Goal: Task Accomplishment & Management: Manage account settings

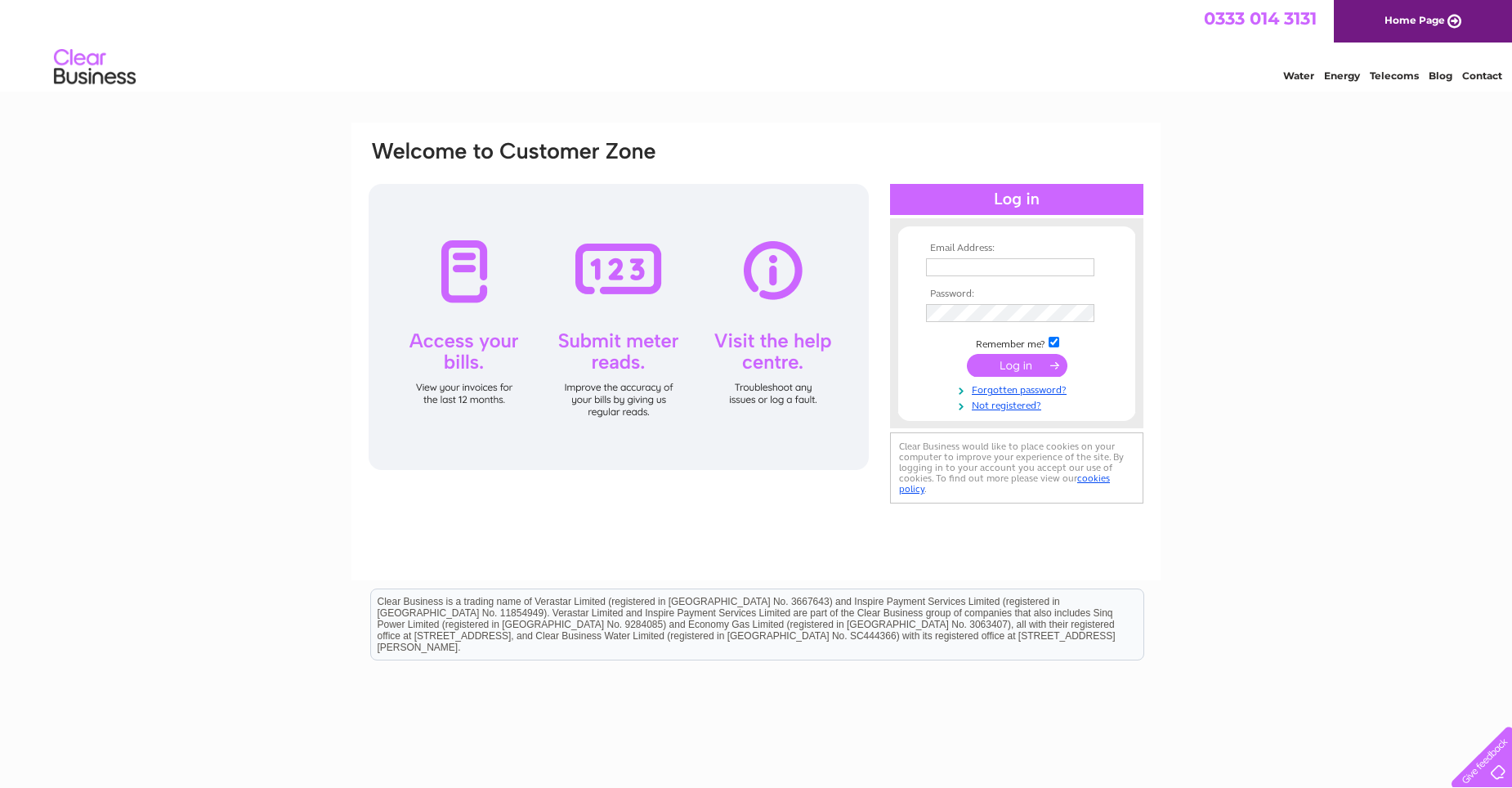
type input "[PERSON_NAME][EMAIL_ADDRESS][DOMAIN_NAME]"
click at [1001, 364] on input "submit" at bounding box center [1017, 365] width 101 height 23
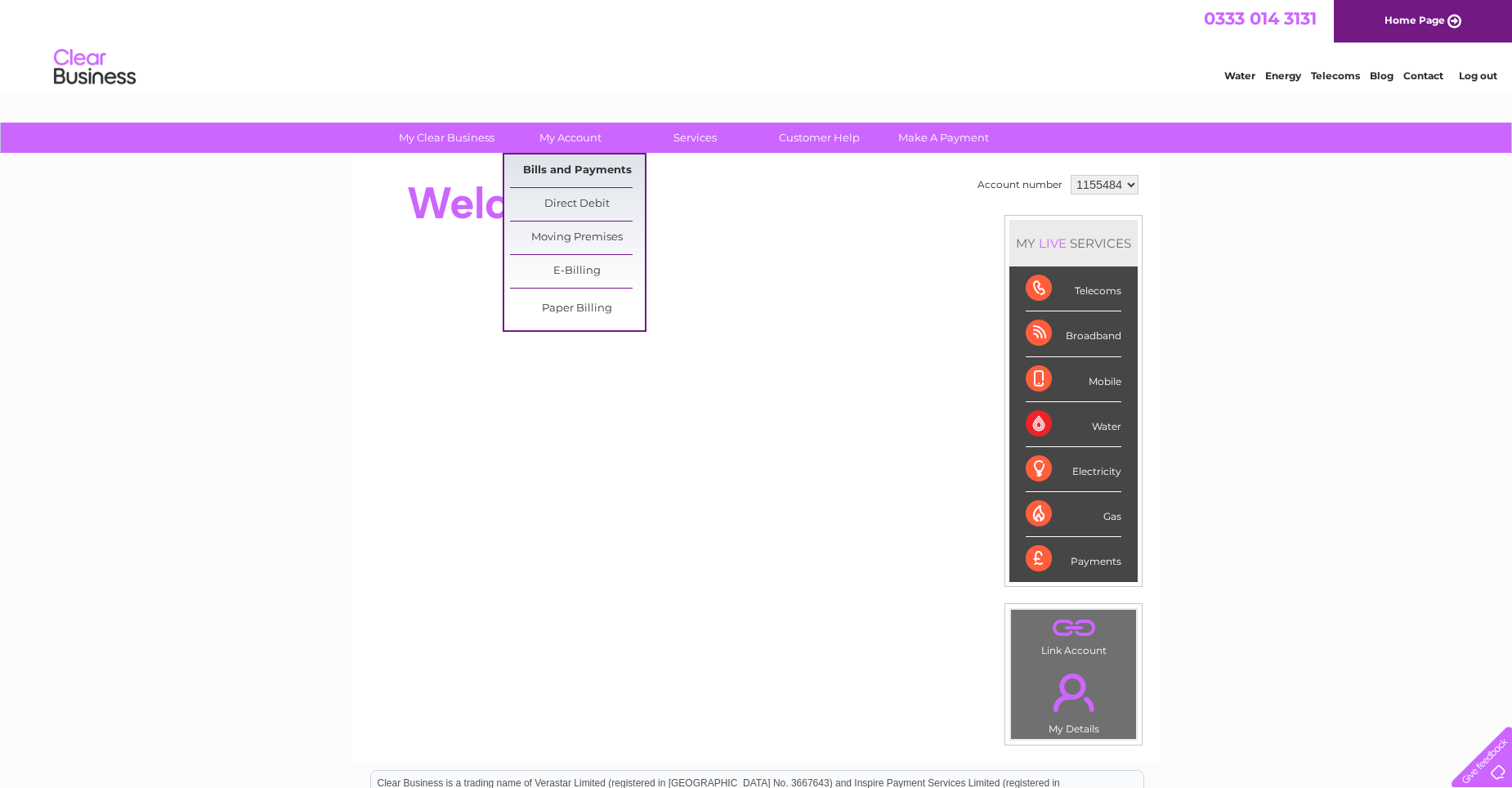
click at [569, 170] on link "Bills and Payments" at bounding box center [577, 171] width 135 height 33
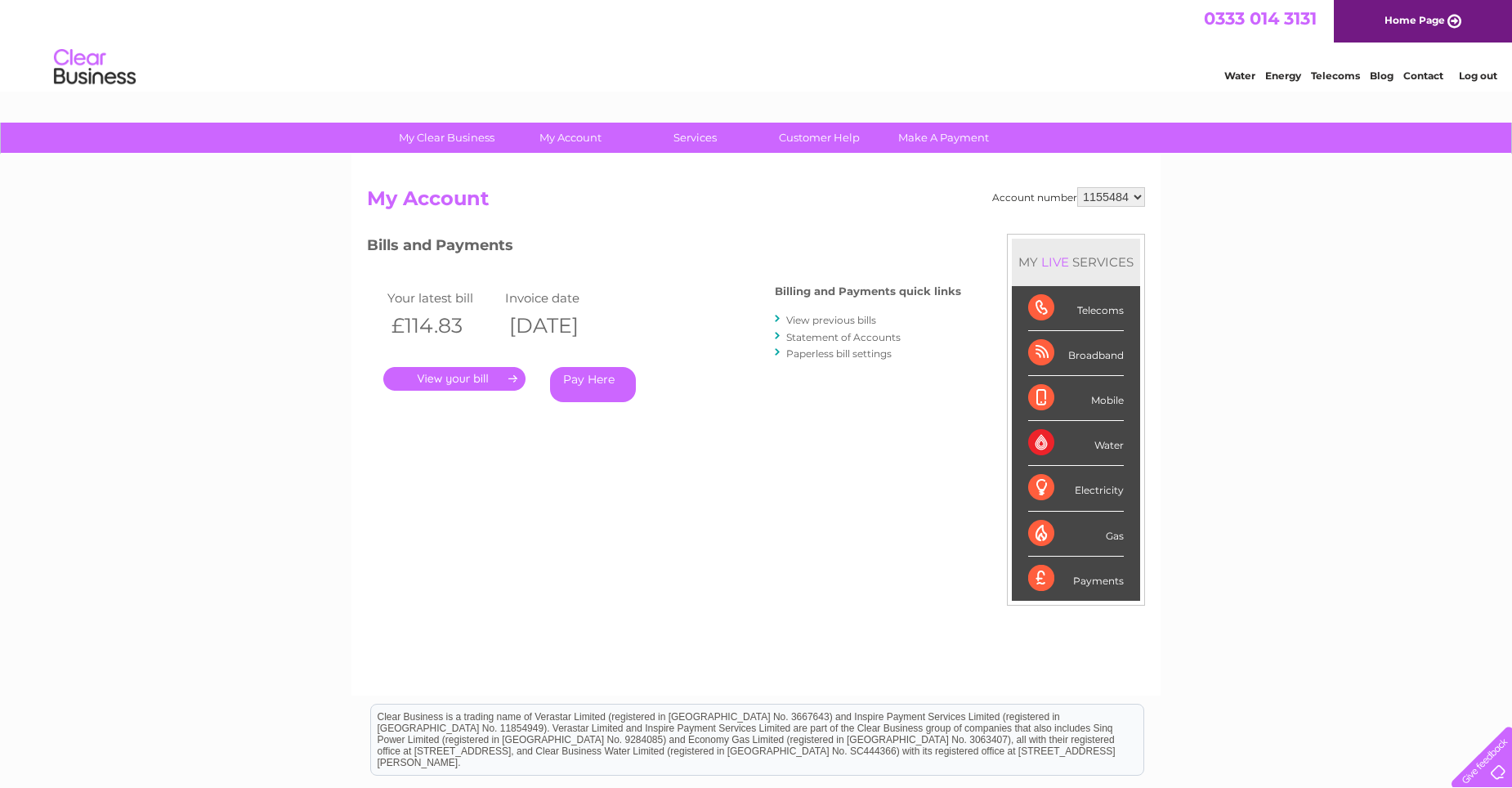
click at [448, 378] on link "." at bounding box center [454, 379] width 143 height 24
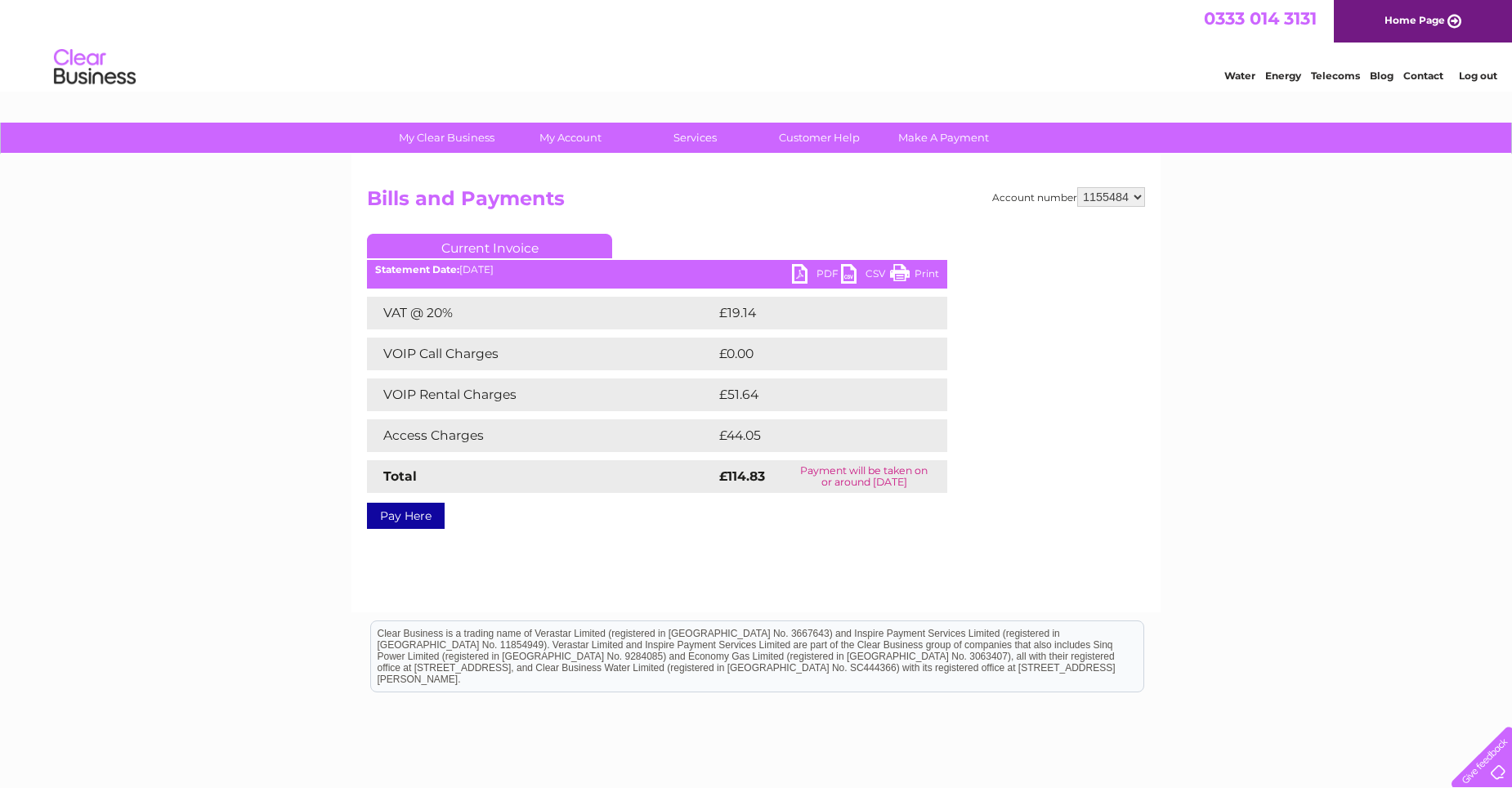
click at [799, 271] on link "PDF" at bounding box center [816, 276] width 49 height 24
